Goal: Find specific page/section: Find specific page/section

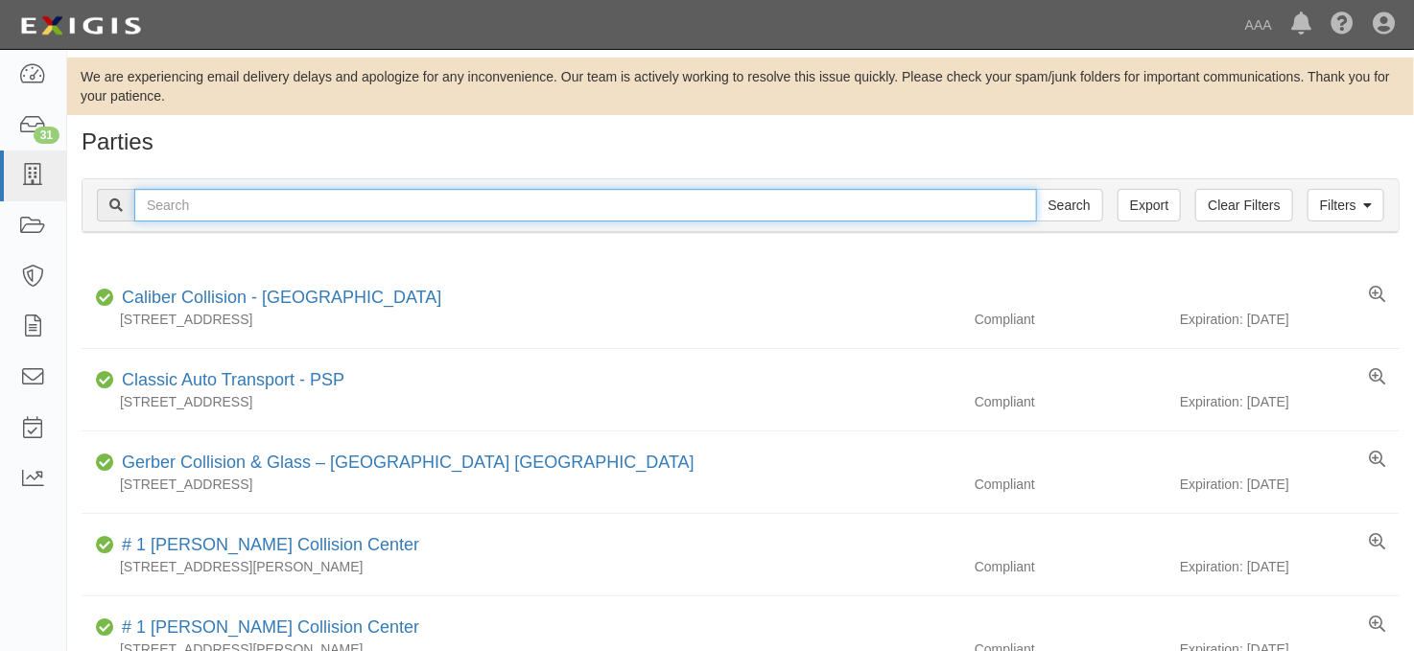
click at [204, 203] on input "text" at bounding box center [585, 205] width 903 height 33
type input "chrisenberry"
click at [1036, 189] on input "Search" at bounding box center [1069, 205] width 67 height 33
